Goal: Ask a question: Seek information or help from site administrators or community

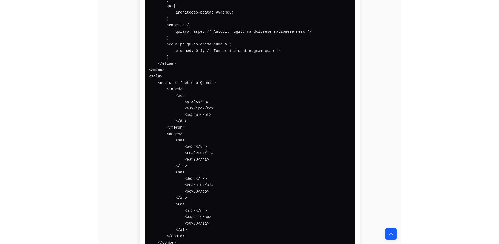
scroll to position [10395, 0]
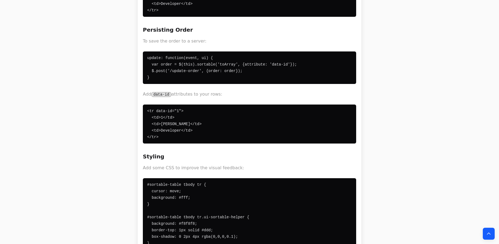
scroll to position [31, 0]
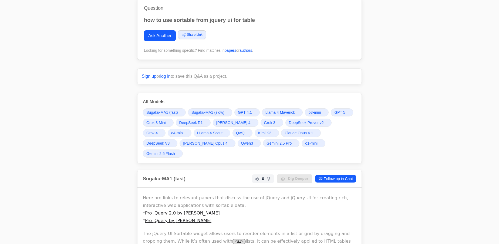
click at [285, 131] on span "Claude Opus 4.1" at bounding box center [299, 132] width 28 height 5
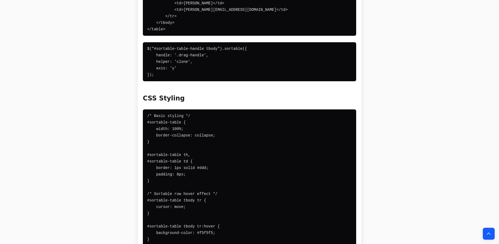
scroll to position [16537, 0]
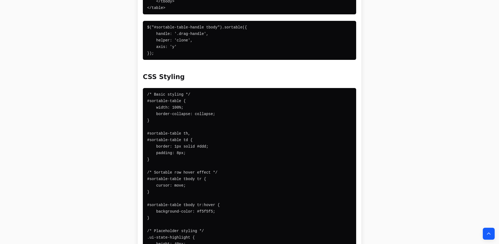
drag, startPoint x: 161, startPoint y: 84, endPoint x: 141, endPoint y: 136, distance: 55.3
click at [141, 136] on div "Here’s a comprehensive guide on using jQuery UI Sortable with tables: Basic Tab…" at bounding box center [250, 175] width 224 height 2115
copy code "<!DOCTYPE html> <html> <head> <link rel="stylesheet" href="https://code.jquery.…"
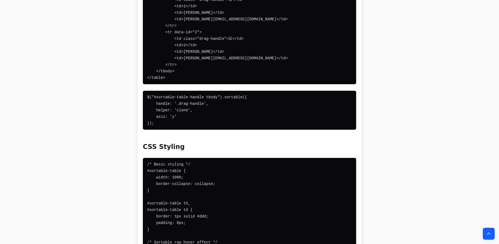
scroll to position [16463, 0]
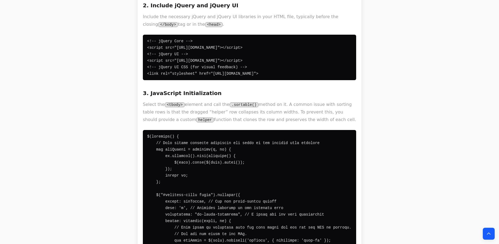
scroll to position [0, 0]
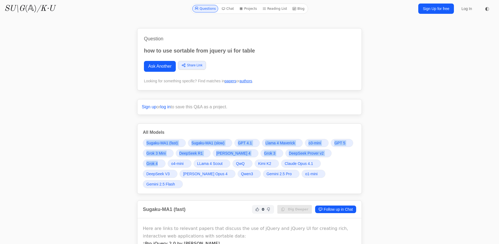
drag, startPoint x: 334, startPoint y: 125, endPoint x: 342, endPoint y: 152, distance: 27.6
click at [307, 158] on div "All Models Sugaku-MA1 (fast) Sugaku-MA1 (slow) GPT 4.1 Llama 4 Maverick o3-mini…" at bounding box center [249, 158] width 225 height 70
click at [307, 165] on div "Sugaku-MA1 (fast) Sugaku-MA1 (slow) GPT 4.1 Llama 4 Maverick o3-mini GPT 5 Grok…" at bounding box center [250, 163] width 214 height 49
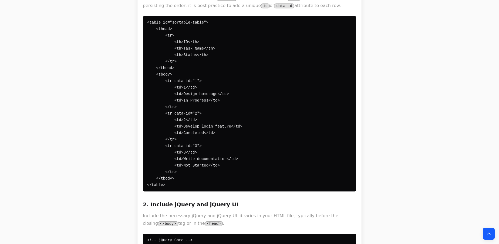
scroll to position [344, 0]
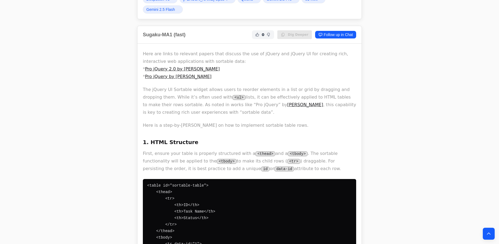
scroll to position [0, 0]
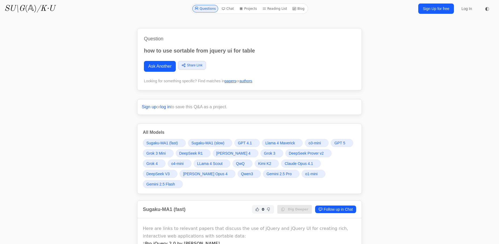
drag, startPoint x: 212, startPoint y: 72, endPoint x: 81, endPoint y: 138, distance: 147.0
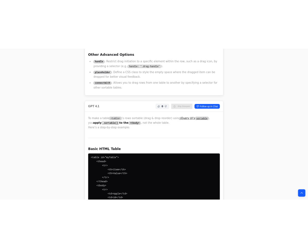
scroll to position [2113, 0]
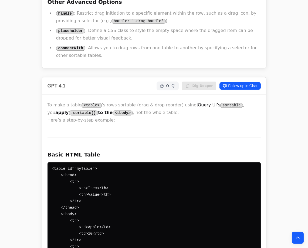
click at [198, 162] on pre "<table id="myTable"> <thead> <tr> <th>Item</th> <th>Value</th> </tr> </thead> <…" at bounding box center [155, 236] width 214 height 149
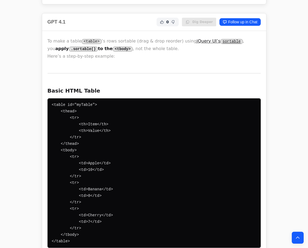
scroll to position [2186, 0]
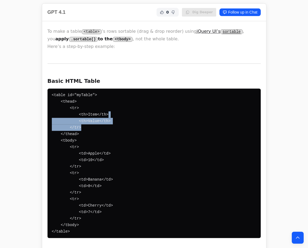
drag, startPoint x: 106, startPoint y: 68, endPoint x: 182, endPoint y: 82, distance: 77.0
click at [180, 88] on pre "<table id="myTable"> <thead> <tr> <th>Item</th> <th>Value</th> </tr> </thead> <…" at bounding box center [155, 162] width 214 height 149
click at [182, 88] on pre "<table id="myTable"> <thead> <tr> <th>Item</th> <th>Value</th> </tr> </thead> <…" at bounding box center [155, 162] width 214 height 149
click at [89, 93] on code "<table id="myTable"> <thead> <tr> <th>Item</th> <th>Value</th> </tr> </thead> <…" at bounding box center [82, 163] width 61 height 141
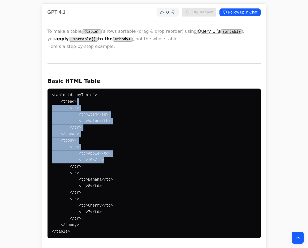
drag, startPoint x: 85, startPoint y: 60, endPoint x: 100, endPoint y: 109, distance: 51.0
click at [100, 109] on pre "<table id="myTable"> <thead> <tr> <th>Item</th> <th>Value</th> </tr> </thead> <…" at bounding box center [155, 162] width 214 height 149
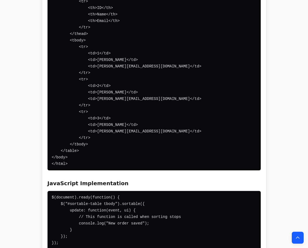
scroll to position [15787, 0]
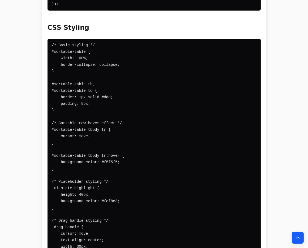
scroll to position [16598, 0]
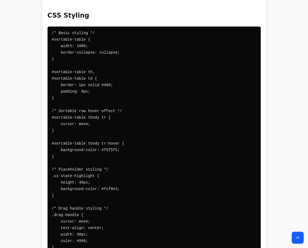
drag, startPoint x: 68, startPoint y: 67, endPoint x: 50, endPoint y: 79, distance: 21.4
copy code "<!DOCTYPE html> <html> <head> <link rel="stylesheet" href="https://code.jquery.…"
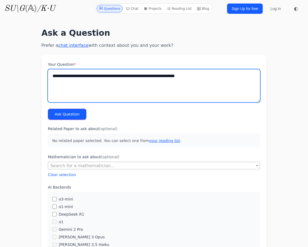
type textarea "**********"
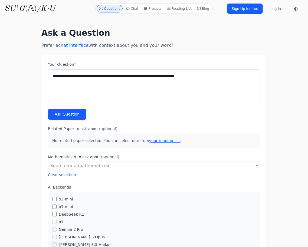
click at [70, 111] on button "Ask Question" at bounding box center [67, 114] width 38 height 11
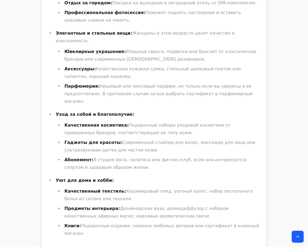
scroll to position [368, 0]
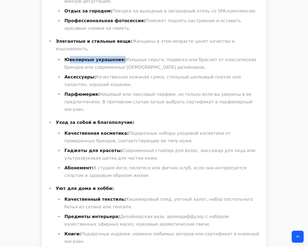
drag, startPoint x: 114, startPoint y: 34, endPoint x: 106, endPoint y: 33, distance: 8.1
click at [68, 56] on li "Ювелирные украшения: Изящные серьги, подвеска или браслет от классических бренд…" at bounding box center [162, 63] width 198 height 15
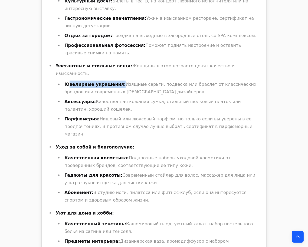
scroll to position [418, 0]
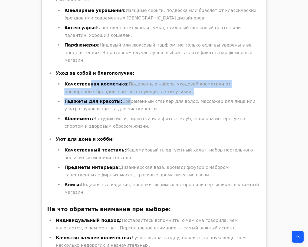
drag, startPoint x: 84, startPoint y: 47, endPoint x: 115, endPoint y: 64, distance: 35.3
click at [115, 80] on ul "Качественная косметика: Подарочные наборы уходовой косметики от проверенных бре…" at bounding box center [158, 105] width 205 height 50
click at [115, 98] on li "Гаджеты для красоты: Современный стайлер для волос, массажер для лица или ультр…" at bounding box center [162, 105] width 198 height 15
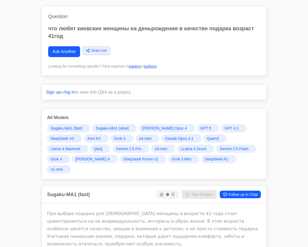
scroll to position [0, 0]
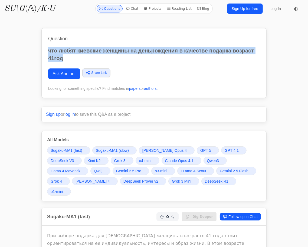
drag, startPoint x: 73, startPoint y: 57, endPoint x: 48, endPoint y: 47, distance: 26.9
click at [48, 47] on p "что любят киевские женщины на деньрождения в качестве подарка возраст 41год" at bounding box center [153, 54] width 211 height 15
copy p "что любят киевские женщины на деньрождения в качестве подарка возраст 41год"
click at [48, 40] on h1 "Question" at bounding box center [153, 39] width 211 height 8
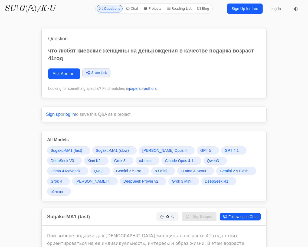
click at [65, 76] on link "Ask Another" at bounding box center [64, 73] width 32 height 11
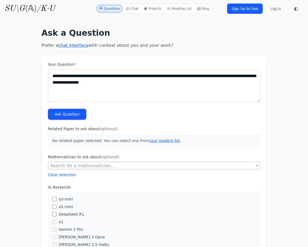
type textarea "**********"
click at [63, 115] on button "Ask Question" at bounding box center [67, 114] width 38 height 11
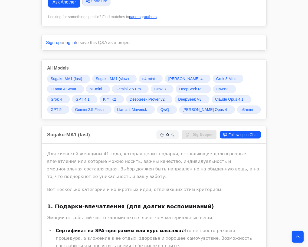
scroll to position [147, 0]
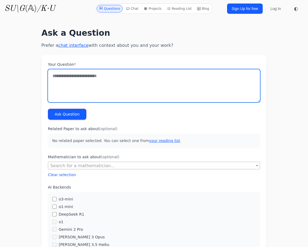
click at [82, 86] on textarea "Your Question *" at bounding box center [154, 85] width 212 height 33
type textarea "**********"
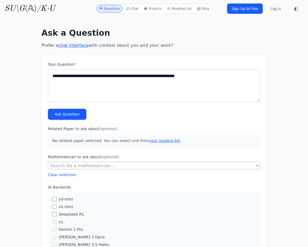
click at [68, 114] on button "Ask Question" at bounding box center [67, 114] width 38 height 11
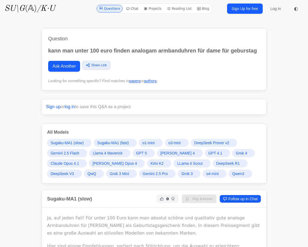
scroll to position [24, 0]
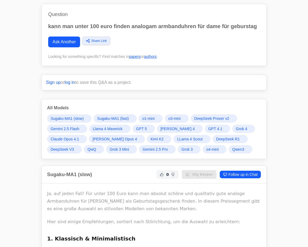
click at [142, 26] on p "kann man unter 100 euro finden analogam armbanduhren für dame für geburstag" at bounding box center [153, 26] width 211 height 8
copy p "analogam"
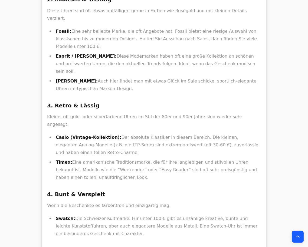
scroll to position [344, 0]
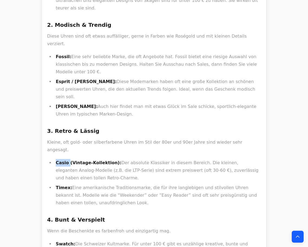
drag, startPoint x: 55, startPoint y: 115, endPoint x: 67, endPoint y: 116, distance: 11.7
click at [67, 159] on li "Casio (Vintage-Kollektion): Der absolute Klassiker in diesem Bereich. Die klein…" at bounding box center [157, 170] width 206 height 23
copy strong "Casio"
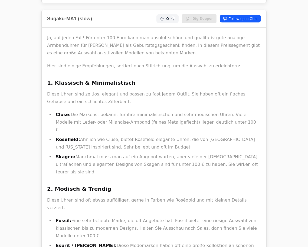
scroll to position [0, 0]
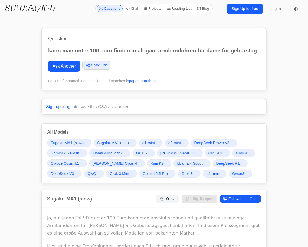
click at [139, 152] on span "GPT 5" at bounding box center [141, 152] width 11 height 5
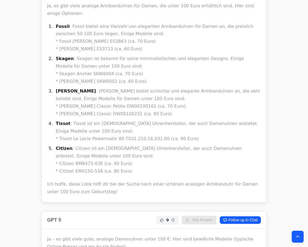
copy p "Lorus"
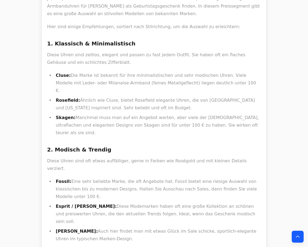
scroll to position [221, 0]
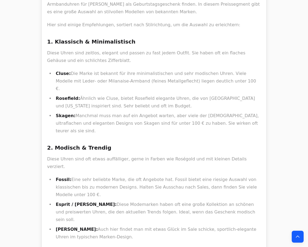
click at [59, 74] on strong "Cluse:" at bounding box center [63, 73] width 15 height 5
copy strong "Cluse"
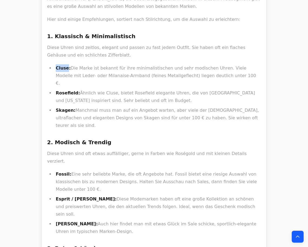
scroll to position [196, 0]
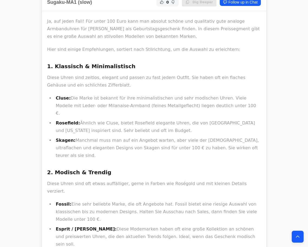
click at [68, 120] on strong "Rosefield:" at bounding box center [68, 122] width 24 height 5
copy strong "Rosefield"
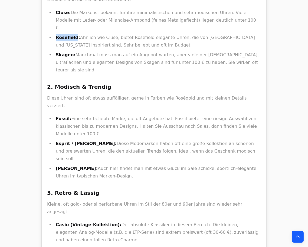
scroll to position [0, 0]
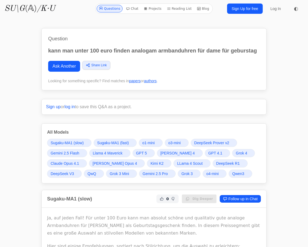
click at [238, 153] on span "Grok 4" at bounding box center [240, 152] width 11 height 5
click at [147, 151] on link "GPT 5" at bounding box center [143, 153] width 22 height 8
click at [213, 165] on link "DeepSeek R1" at bounding box center [229, 163] width 35 height 8
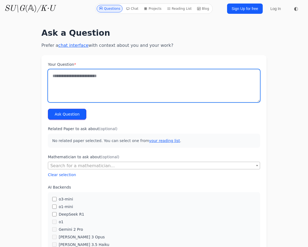
click at [159, 78] on textarea "Your Question *" at bounding box center [154, 85] width 212 height 33
type textarea "*"
paste textarea "**********"
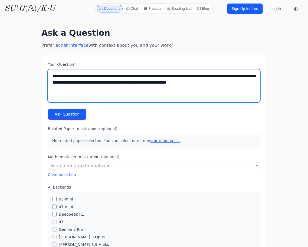
click at [138, 79] on textarea "**********" at bounding box center [154, 85] width 212 height 33
click at [136, 96] on textarea "**********" at bounding box center [154, 85] width 212 height 33
type textarea "**********"
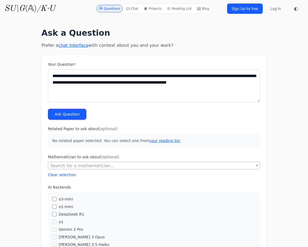
click at [78, 112] on button "Ask Question" at bounding box center [67, 114] width 38 height 11
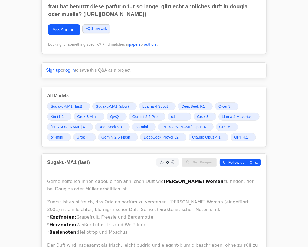
scroll to position [49, 0]
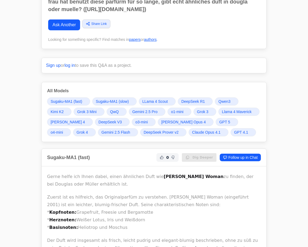
click at [219, 125] on span "GPT 5" at bounding box center [224, 121] width 11 height 5
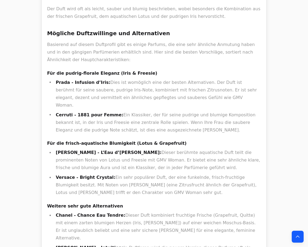
scroll to position [737, 0]
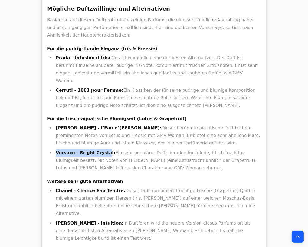
drag, startPoint x: 56, startPoint y: 114, endPoint x: 99, endPoint y: 114, distance: 43.2
click at [99, 150] on strong "Versace - Bright Crystal:" at bounding box center [85, 152] width 59 height 5
drag, startPoint x: 102, startPoint y: 115, endPoint x: 51, endPoint y: 112, distance: 50.9
click at [51, 124] on ul "[PERSON_NAME] - L’Eau d’[PERSON_NAME]: Dieser berühmte aquatische Duft teilt di…" at bounding box center [154, 148] width 214 height 48
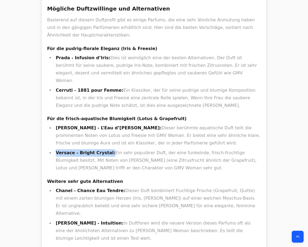
copy strong "Versace - Bright Crystal:"
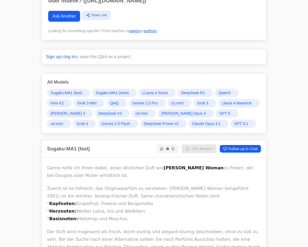
scroll to position [74, 0]
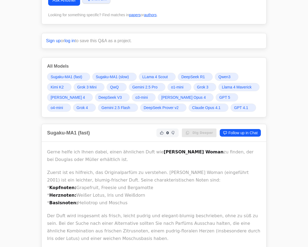
click at [73, 110] on link "Grok 4" at bounding box center [84, 108] width 23 height 8
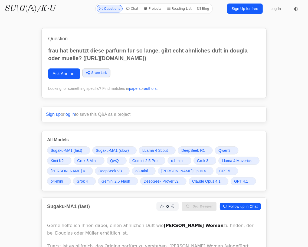
scroll to position [49, 0]
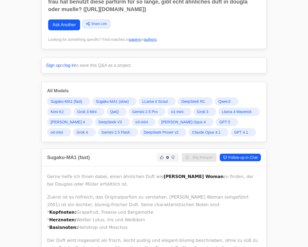
click at [161, 125] on span "[PERSON_NAME] Opus 4" at bounding box center [183, 121] width 44 height 5
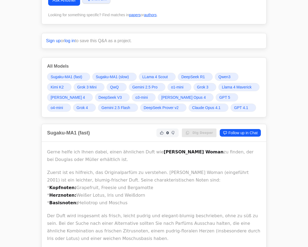
scroll to position [74, 0]
click at [186, 79] on span "DeepSeek R1" at bounding box center [193, 76] width 24 height 5
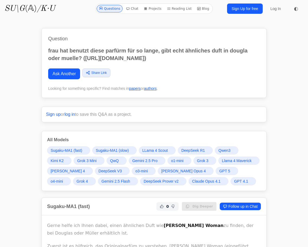
click at [79, 153] on span "Sugaku-MA1 (fast)" at bounding box center [67, 150] width 32 height 5
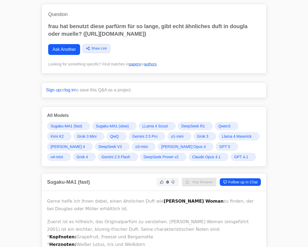
scroll to position [49, 0]
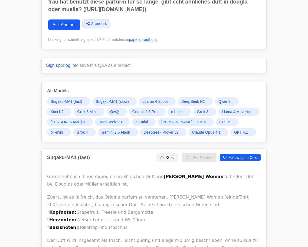
click at [204, 114] on span "Grok 3" at bounding box center [202, 111] width 11 height 5
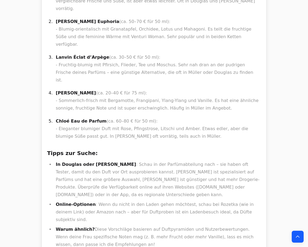
scroll to position [6688, 0]
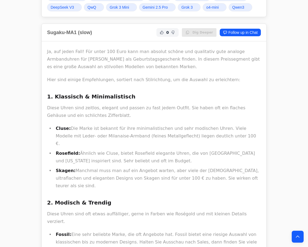
scroll to position [196, 0]
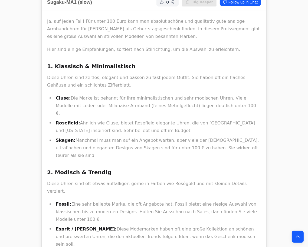
click at [64, 138] on strong "Skagen:" at bounding box center [66, 140] width 20 height 5
copy strong "Skagen"
